Goal: Find specific page/section: Find specific page/section

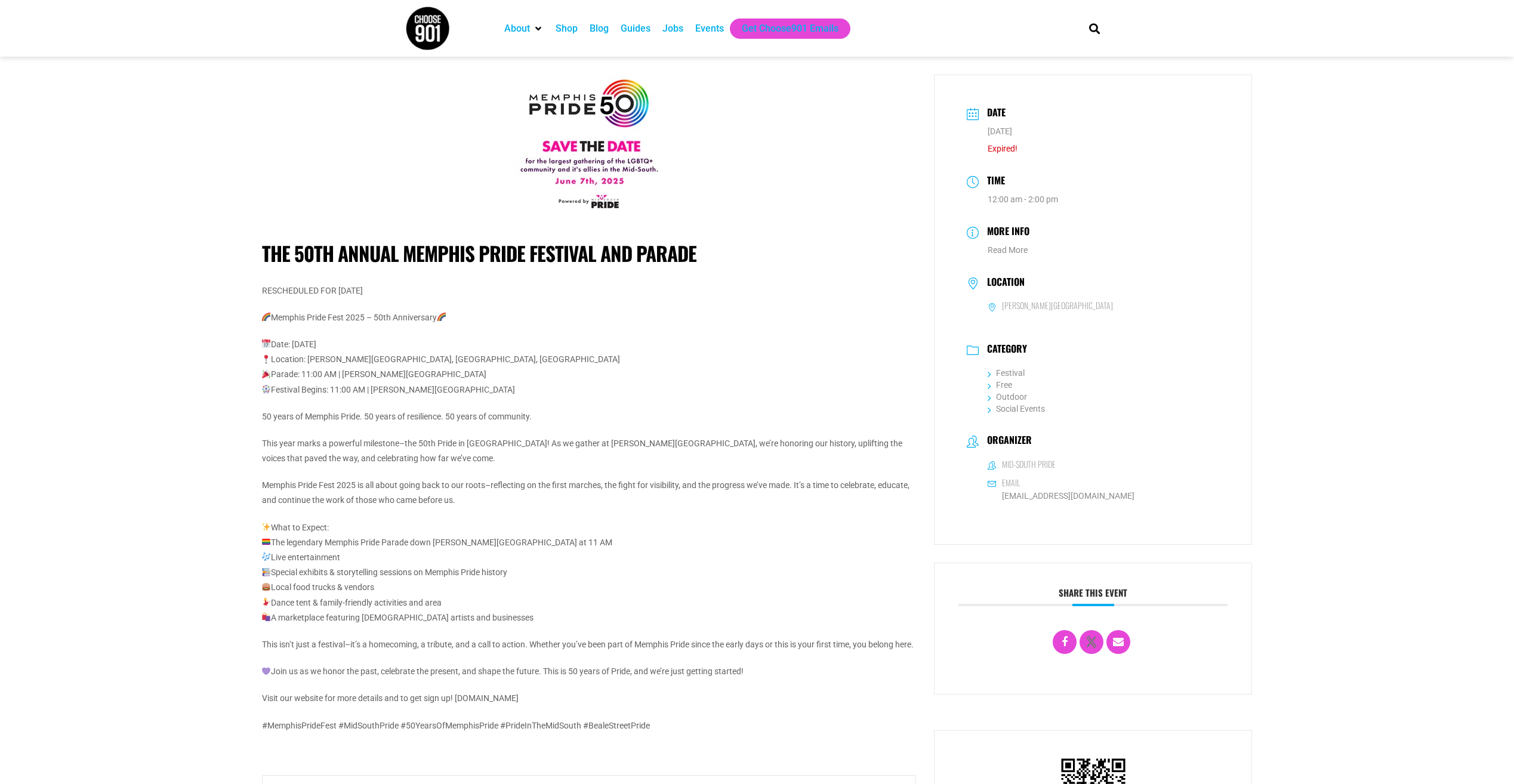
click at [709, 30] on div "Events" at bounding box center [710, 28] width 29 height 14
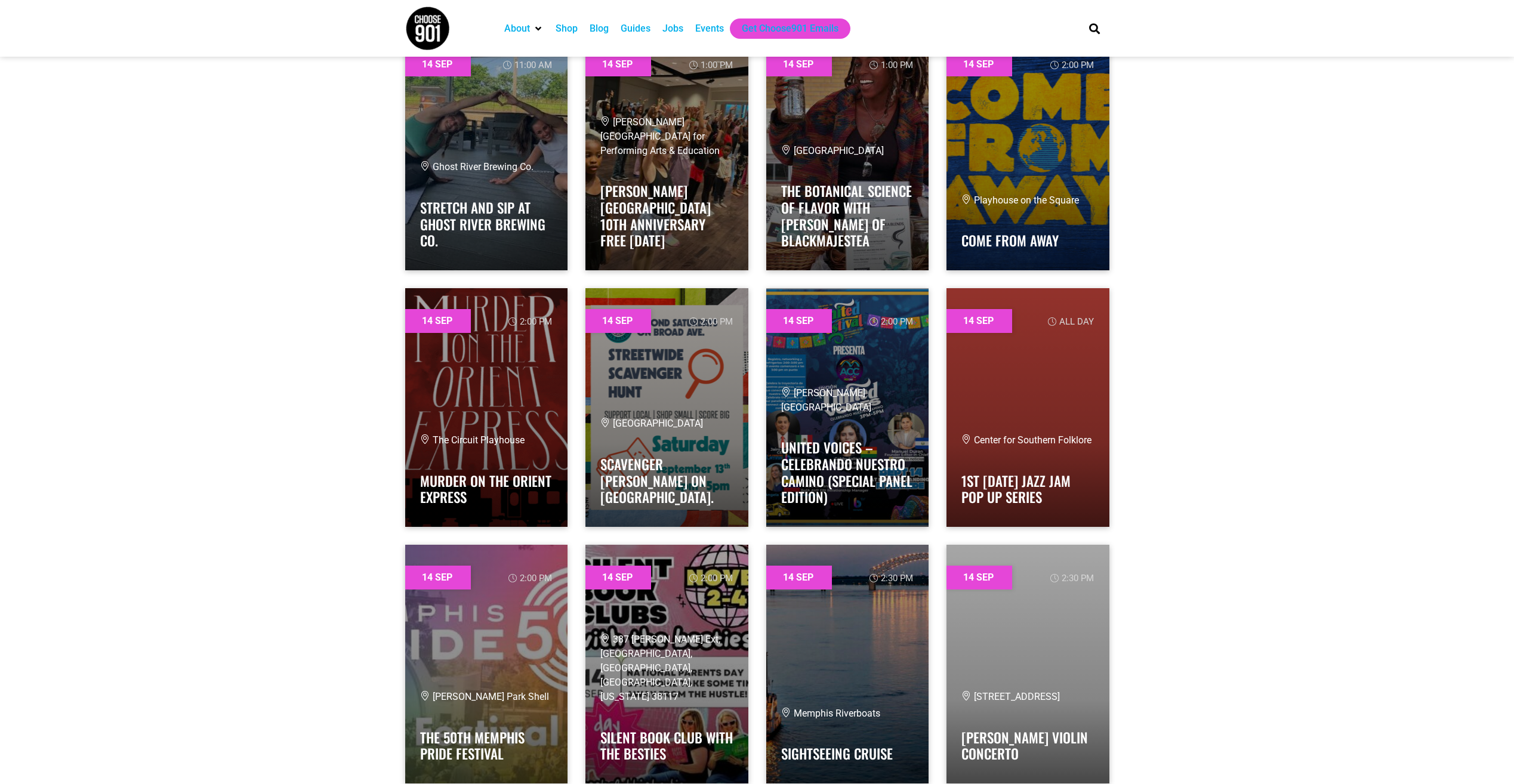
scroll to position [8294, 0]
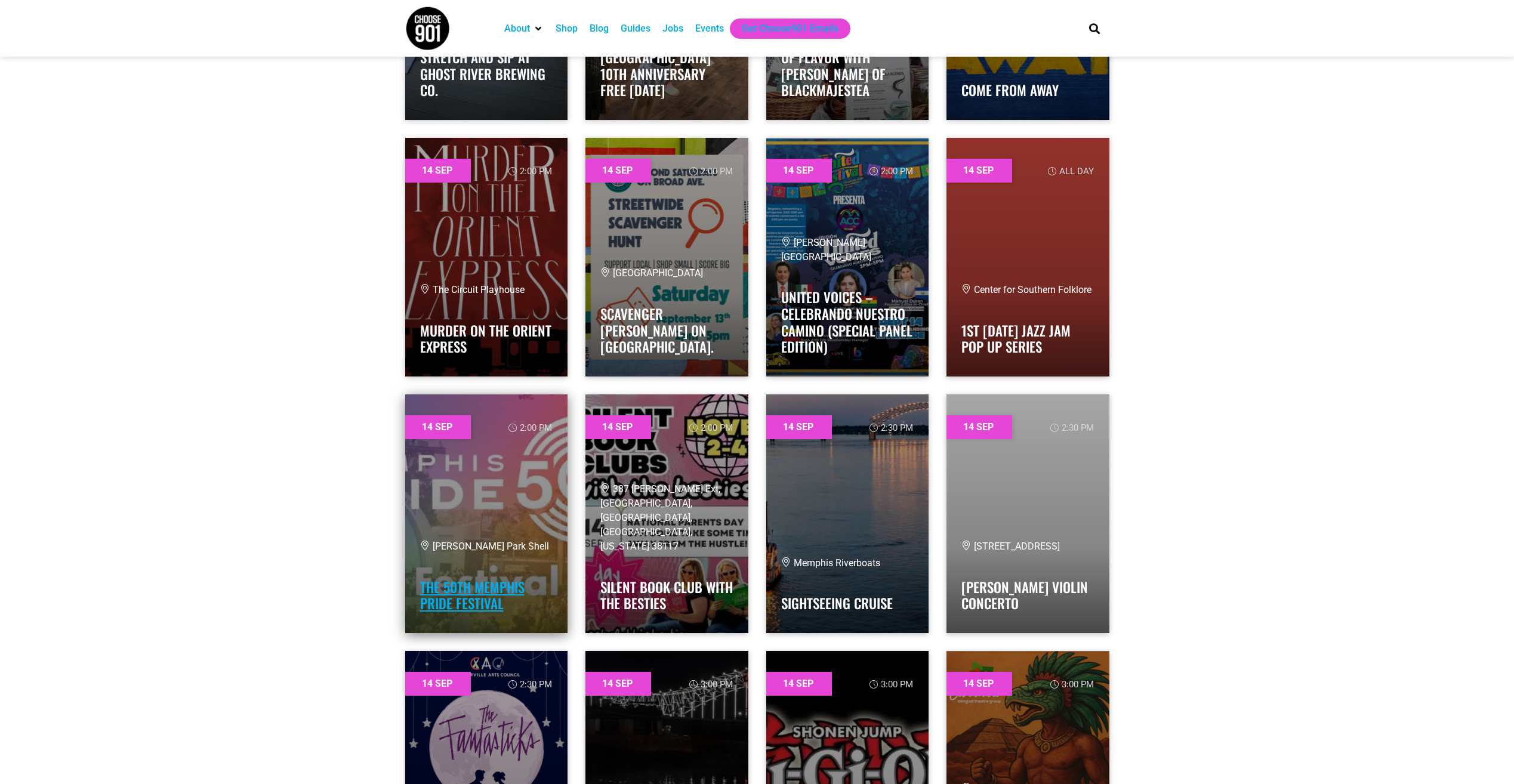
click at [461, 591] on link "The 50th Memphis Pride Festival" at bounding box center [472, 595] width 104 height 37
